Goal: Navigation & Orientation: Understand site structure

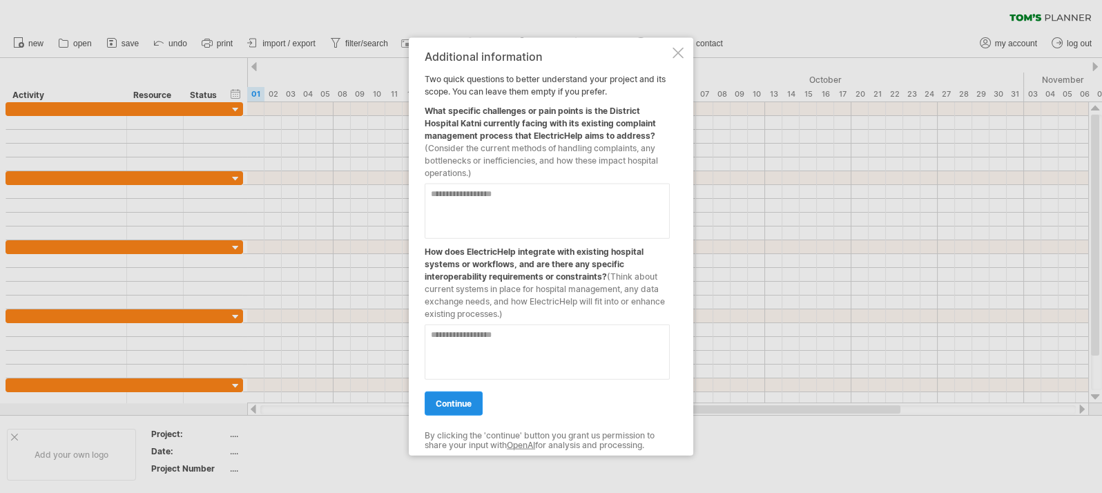
click at [464, 405] on span "continue" at bounding box center [454, 403] width 36 height 10
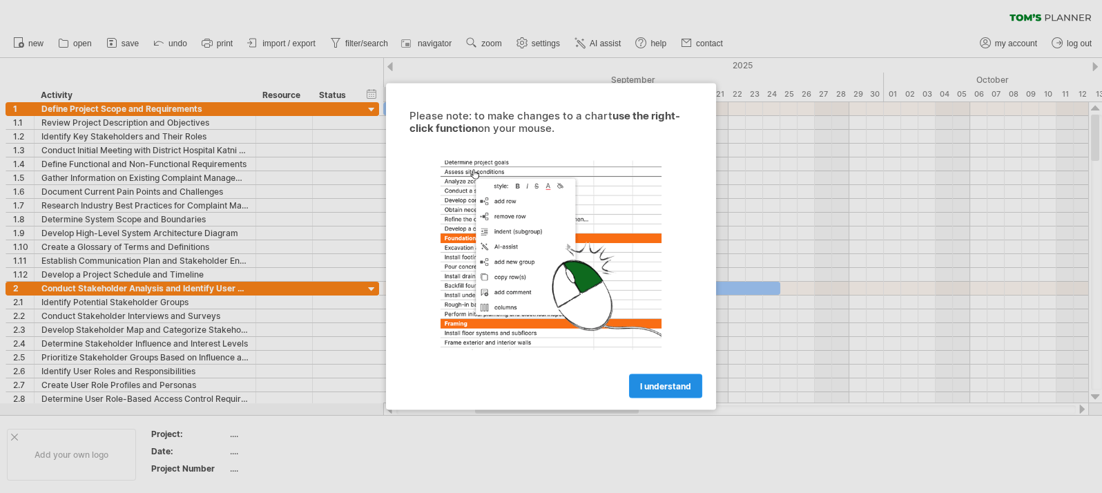
click at [655, 385] on span "I understand" at bounding box center [665, 386] width 51 height 10
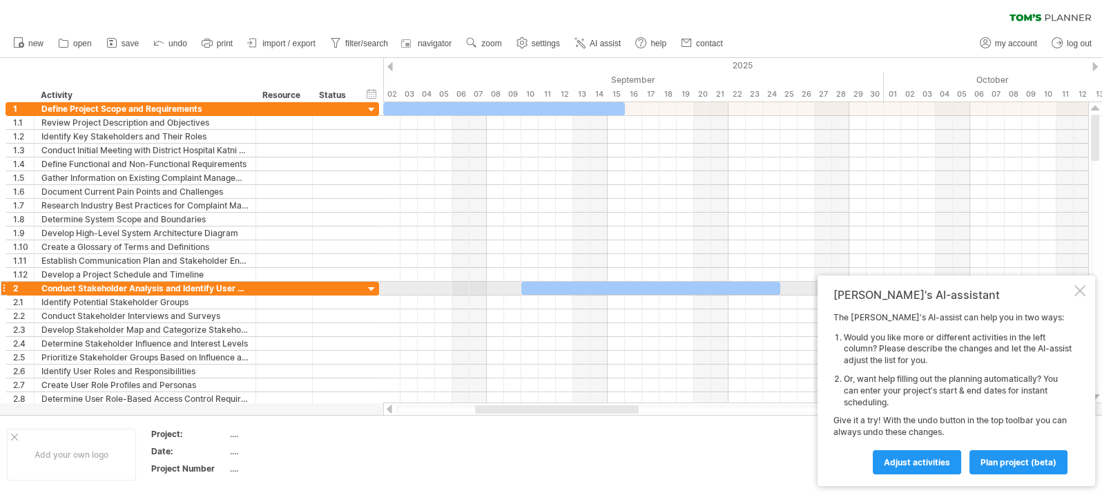
click at [1071, 291] on div "[PERSON_NAME]'s AI-assistant" at bounding box center [952, 295] width 238 height 14
click at [1076, 291] on div at bounding box center [1079, 290] width 11 height 11
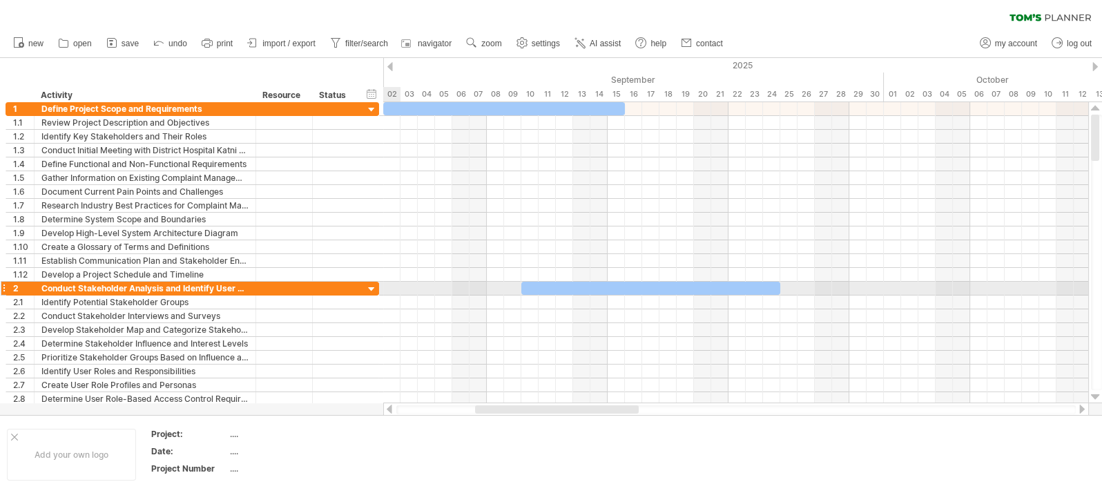
click at [373, 286] on div at bounding box center [371, 289] width 13 height 13
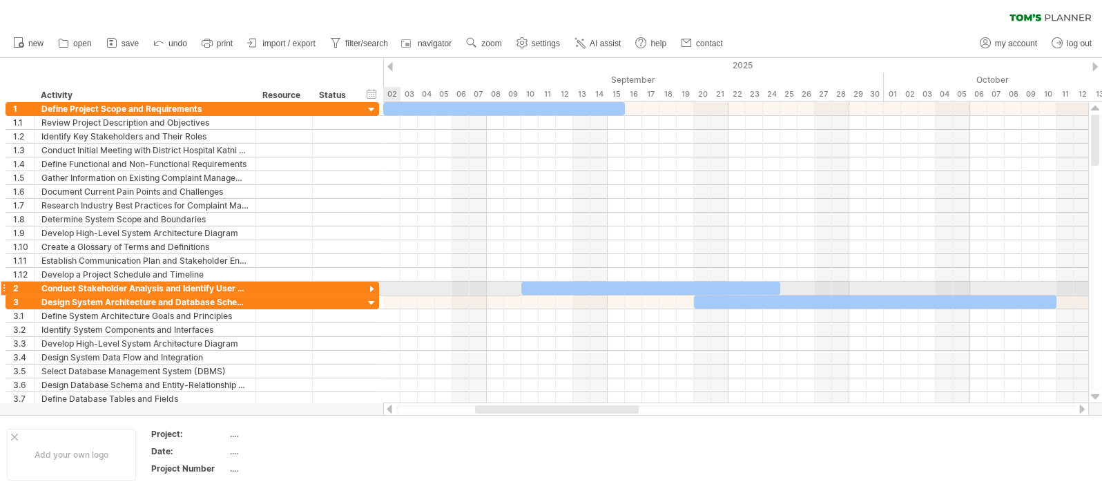
click at [373, 286] on div at bounding box center [371, 289] width 13 height 13
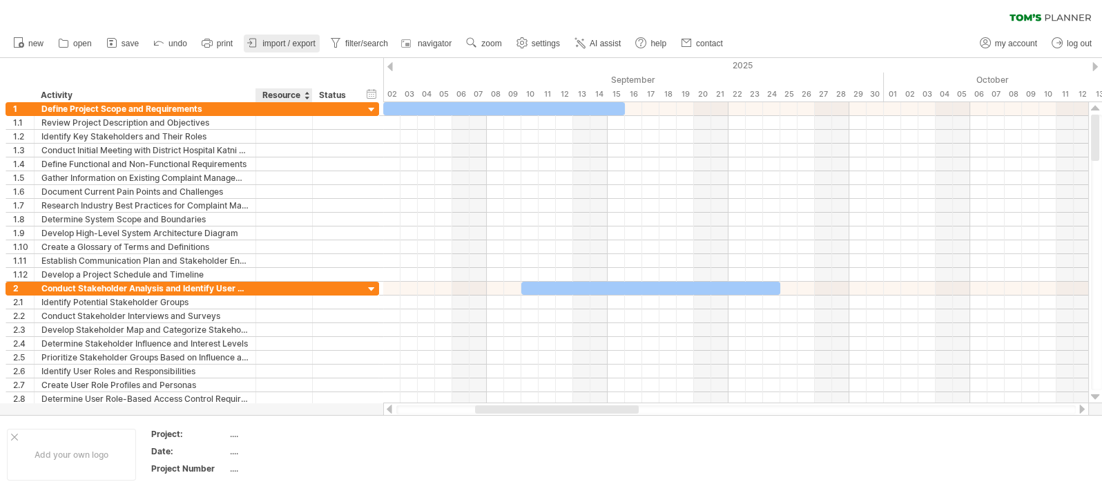
click at [277, 49] on link "import / export" at bounding box center [282, 44] width 76 height 18
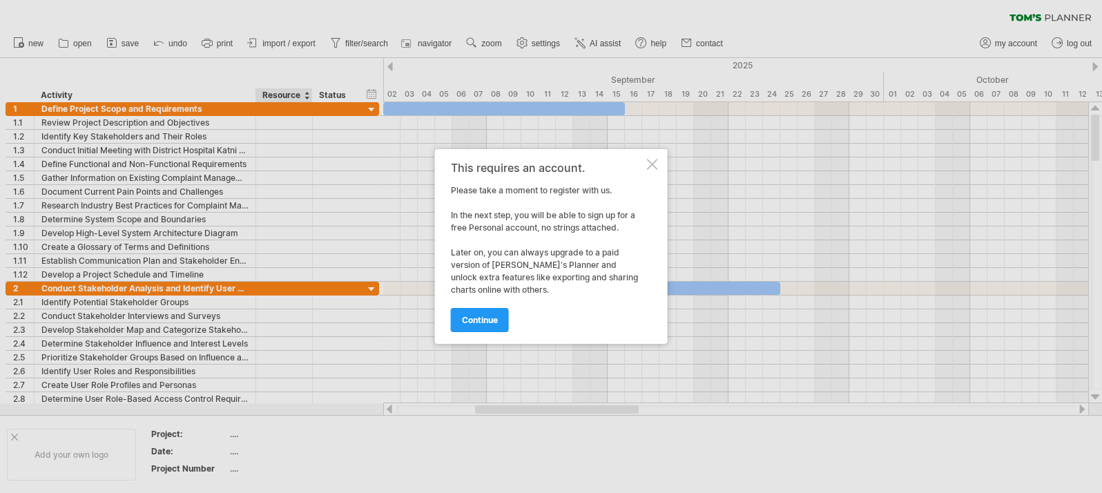
click at [218, 46] on div at bounding box center [551, 246] width 1102 height 493
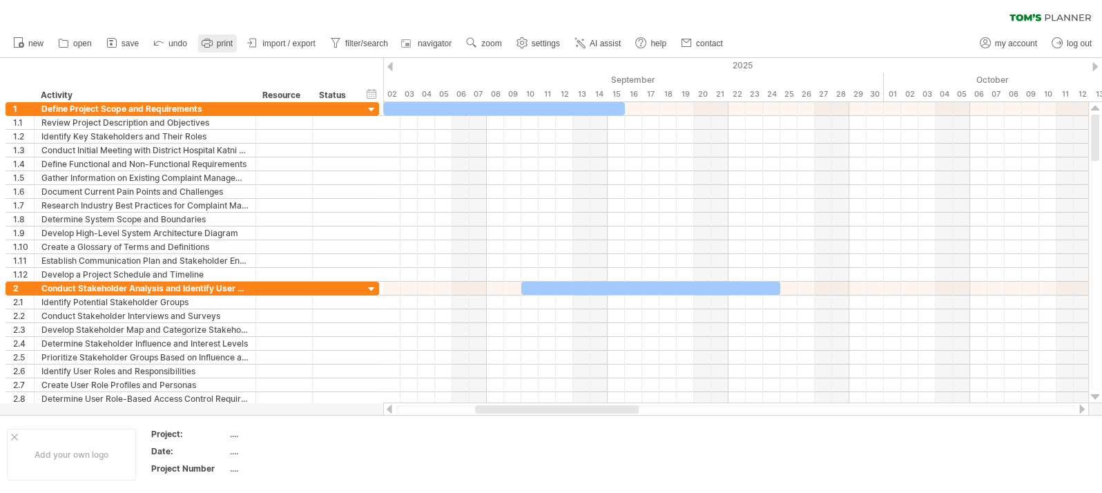
click at [219, 37] on link "print" at bounding box center [217, 44] width 39 height 18
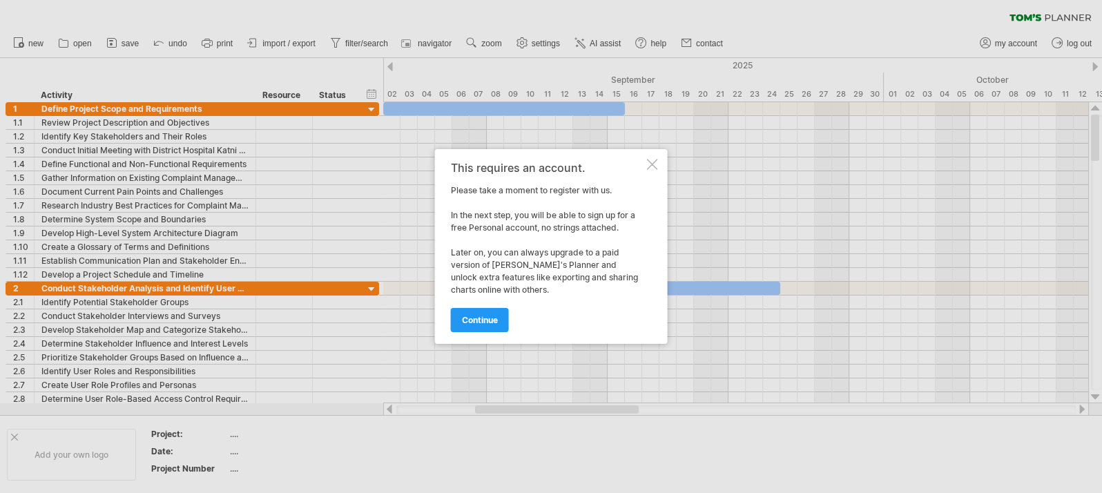
click at [650, 164] on div at bounding box center [652, 164] width 11 height 11
